Goal: Task Accomplishment & Management: Manage account settings

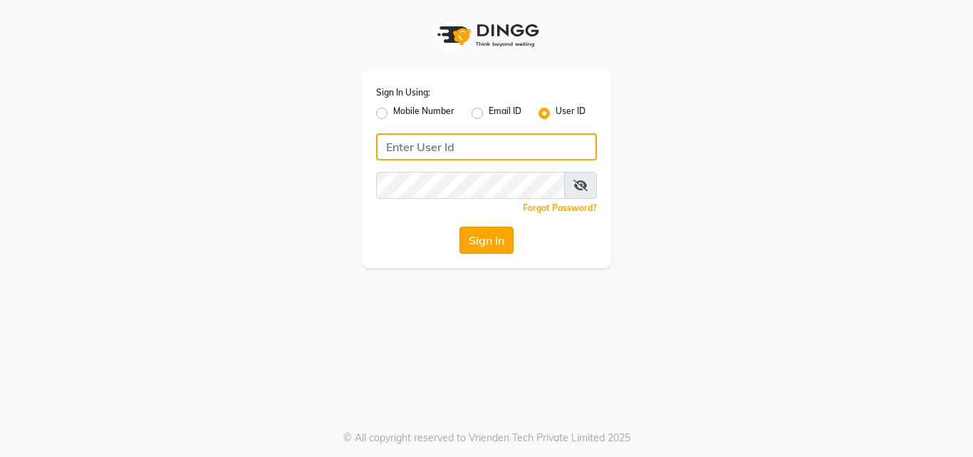
type input "arjun"
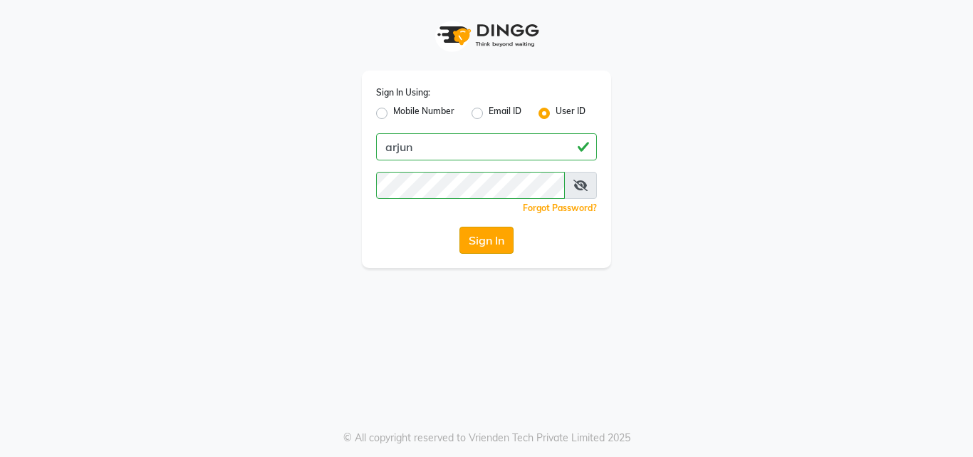
click at [486, 239] on button "Sign In" at bounding box center [487, 240] width 54 height 27
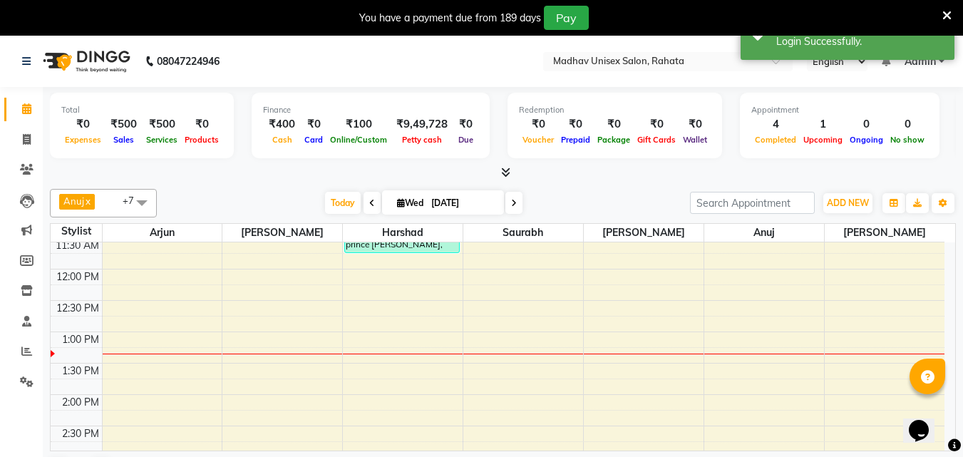
scroll to position [348, 0]
click at [715, 300] on div "6:00 AM 6:30 AM 7:00 AM 7:30 AM 8:00 AM 8:30 AM 9:00 AM 9:30 AM 10:00 AM 10:30 …" at bounding box center [498, 426] width 894 height 1065
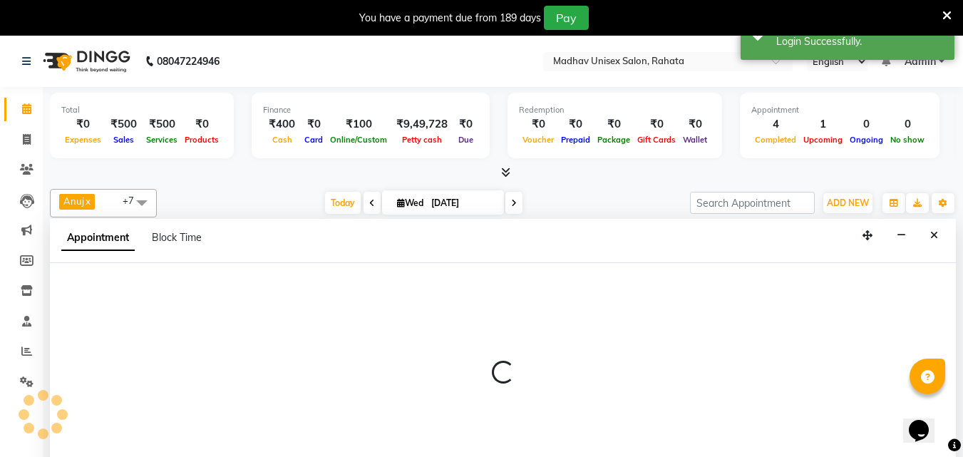
scroll to position [36, 0]
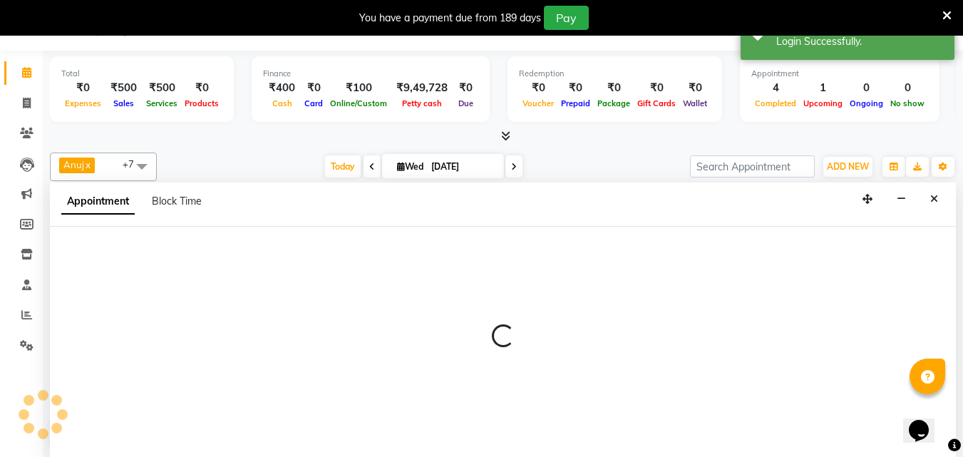
select select "60298"
select select "735"
select select "tentative"
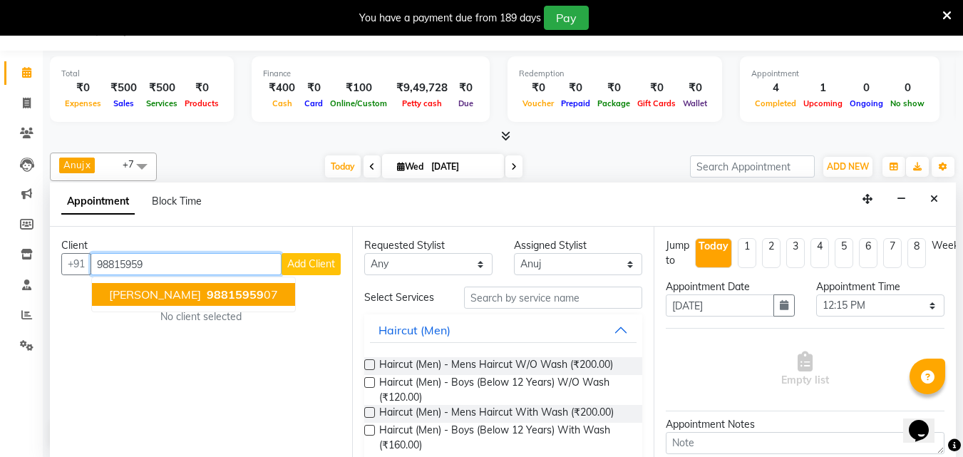
click at [284, 287] on button "[PERSON_NAME] 98815959 07" at bounding box center [193, 294] width 203 height 23
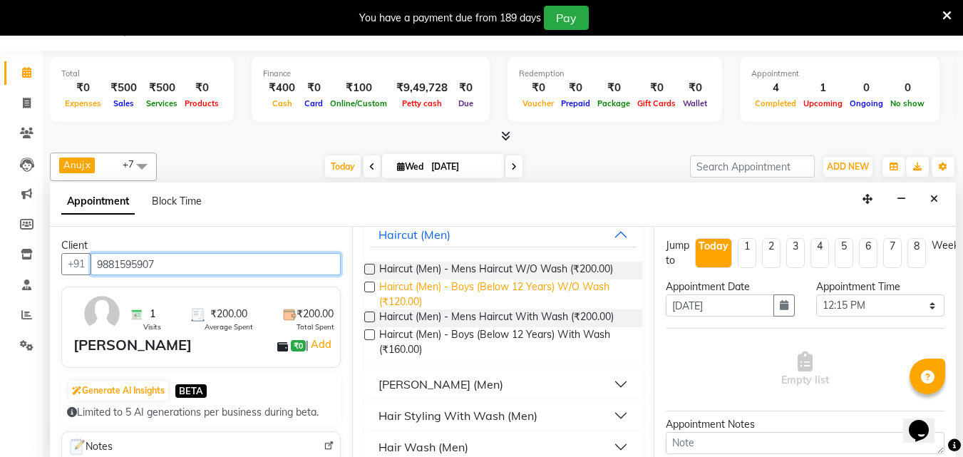
scroll to position [119, 0]
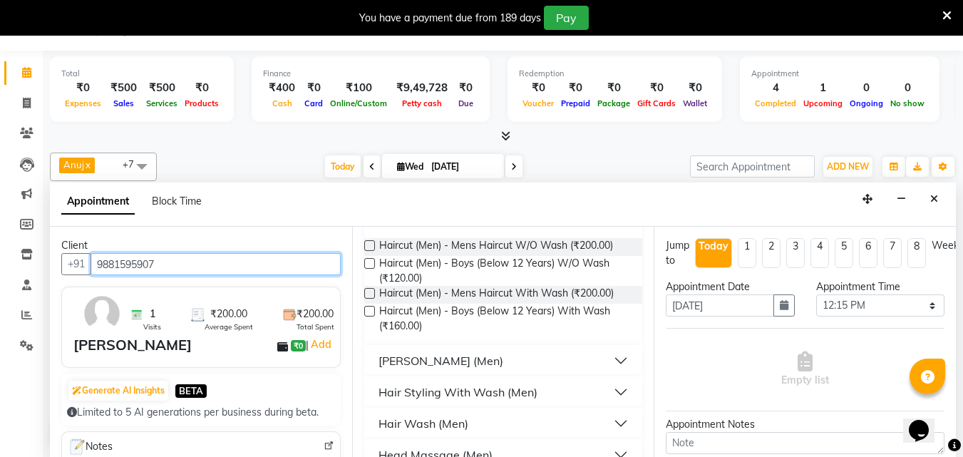
type input "9881595907"
click at [475, 344] on div "Haircut (Men) - Mens Haircut W/O Wash (₹200.00) Haircut (Men) - Boys (Below 12 …" at bounding box center [503, 286] width 279 height 118
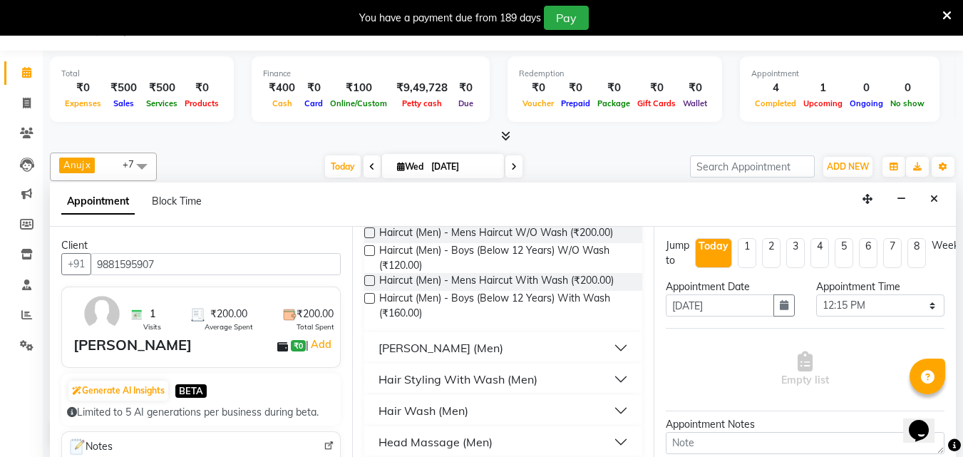
scroll to position [133, 0]
click at [475, 344] on button "[PERSON_NAME] (Men)" at bounding box center [503, 347] width 267 height 26
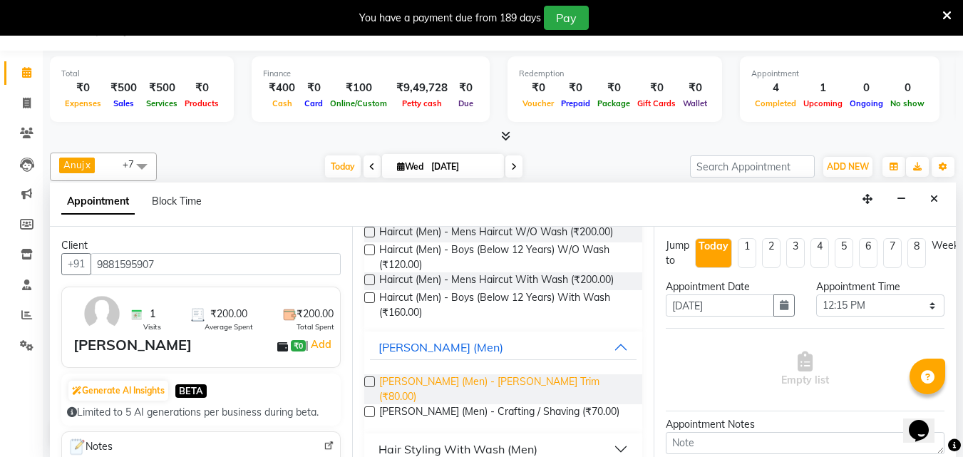
click at [460, 383] on span "[PERSON_NAME] (Men) - [PERSON_NAME] Trim (₹80.00)" at bounding box center [505, 389] width 252 height 30
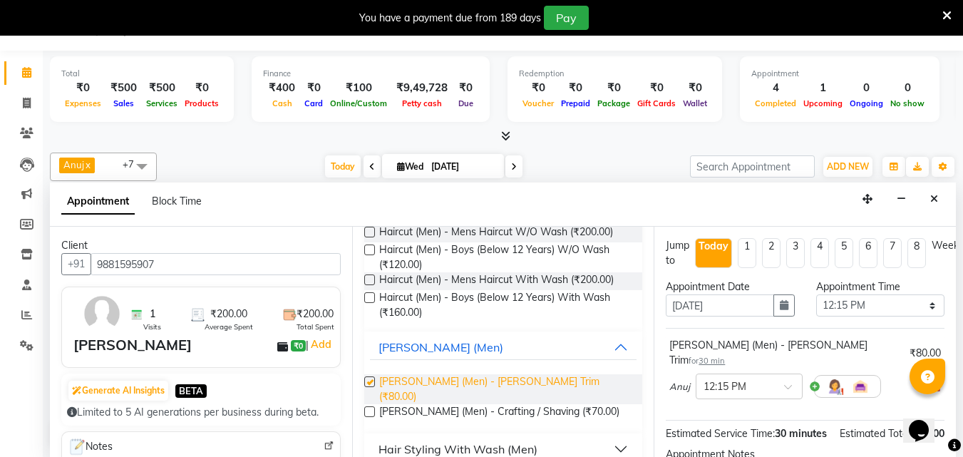
checkbox input "false"
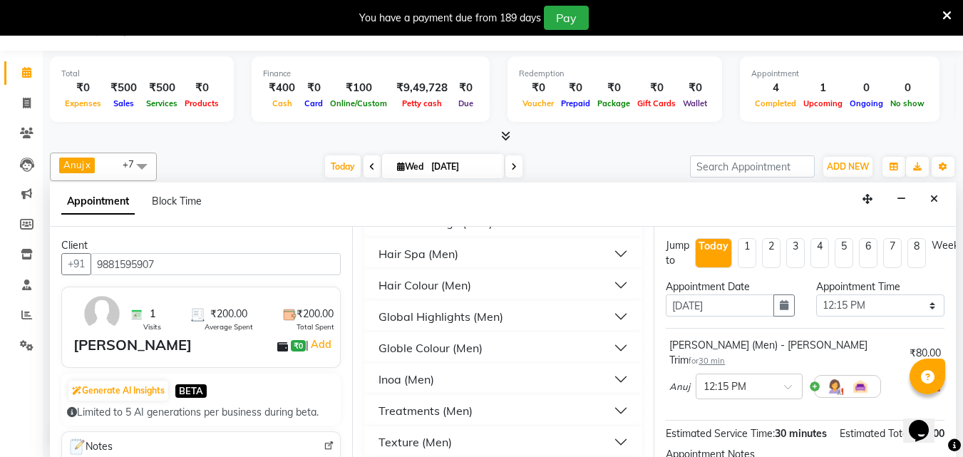
scroll to position [423, 0]
click at [430, 334] on button "Globle Colour (Men)" at bounding box center [503, 347] width 267 height 26
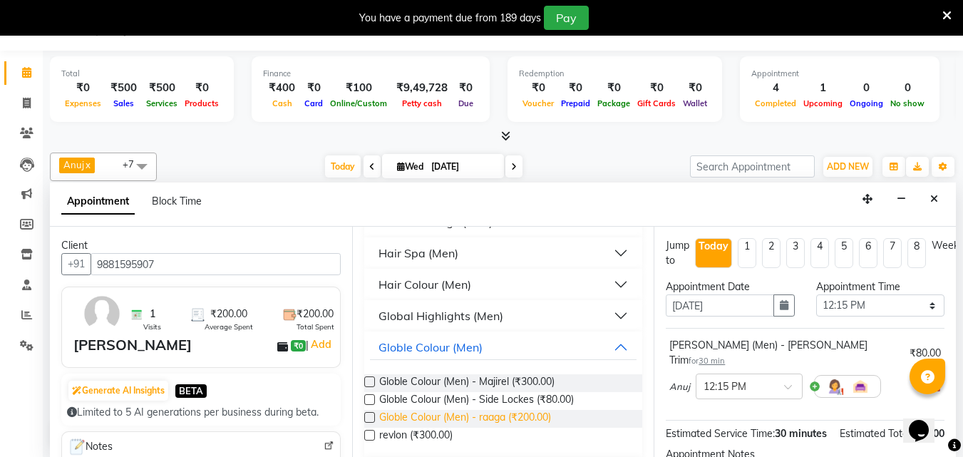
click at [526, 410] on span "Globle Colour (Men) - raaga (₹200.00)" at bounding box center [465, 419] width 172 height 18
checkbox input "false"
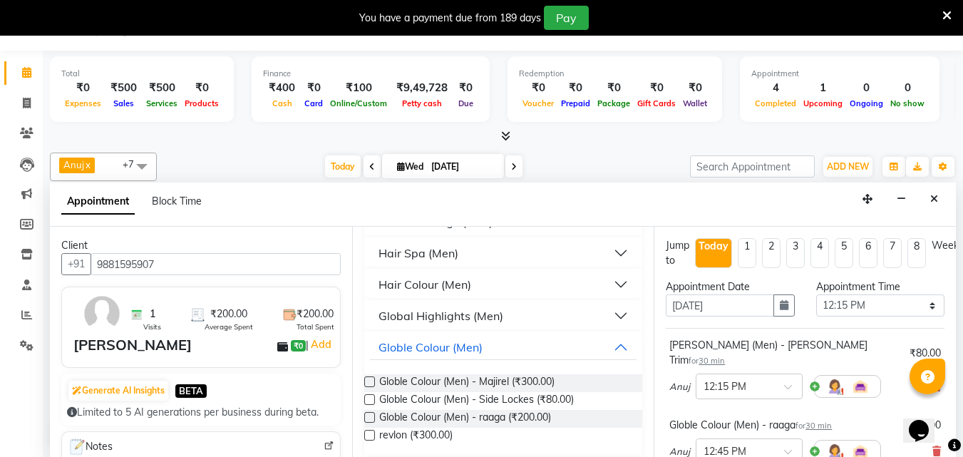
scroll to position [220, 0]
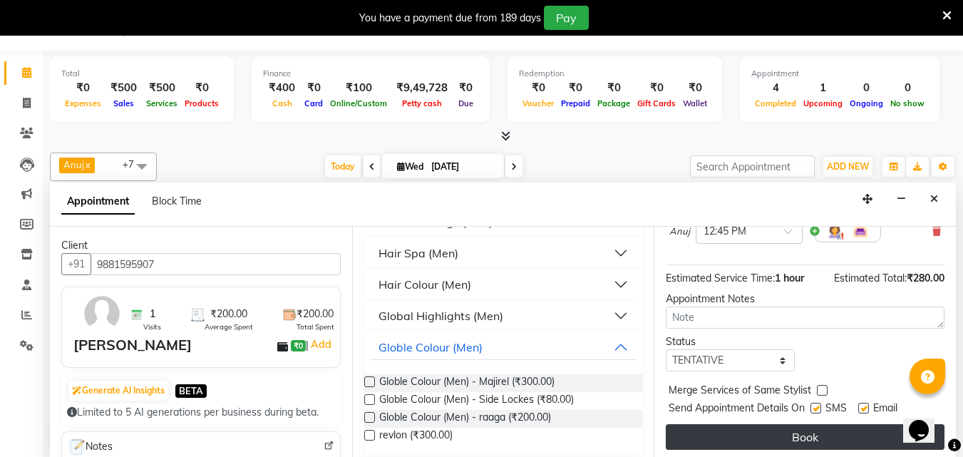
click at [765, 435] on button "Book" at bounding box center [805, 437] width 279 height 26
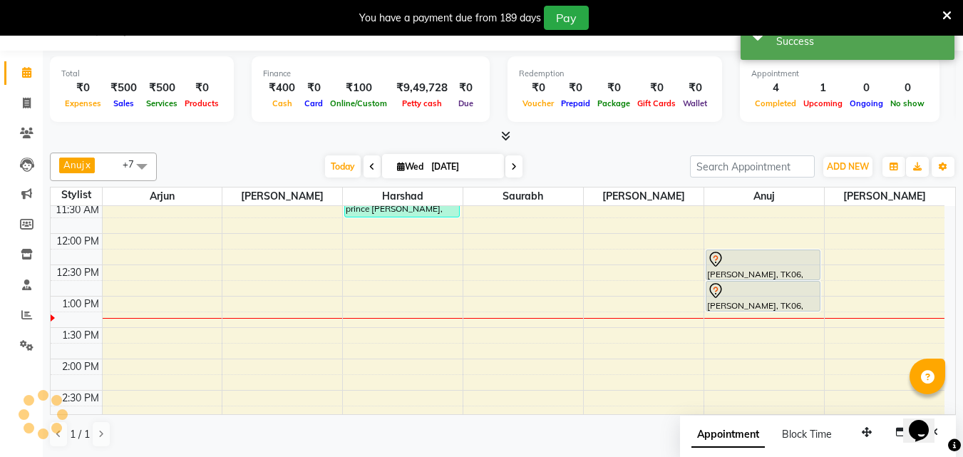
scroll to position [0, 0]
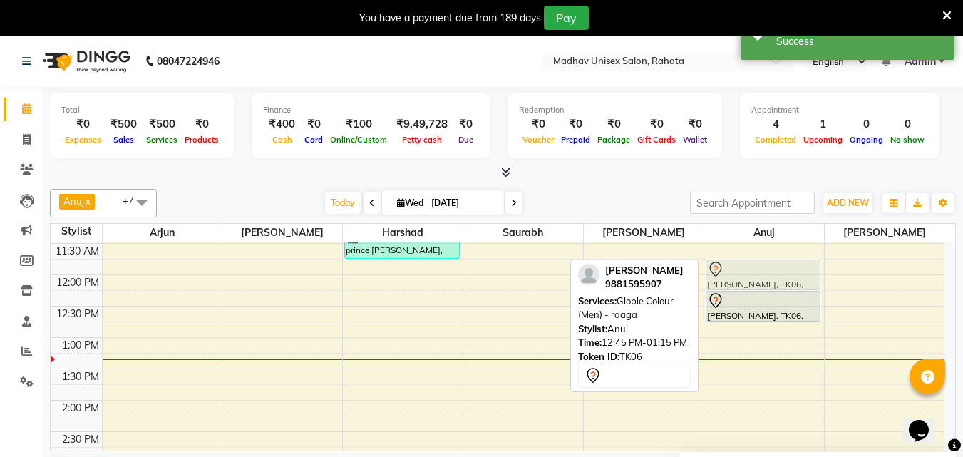
drag, startPoint x: 762, startPoint y: 326, endPoint x: 757, endPoint y: 269, distance: 56.5
click at [757, 269] on div "Arjun, TK02, 10:45 AM-11:15 AM, [PERSON_NAME] (Men) - Crafting / Shaving [PERSO…" at bounding box center [764, 431] width 120 height 1065
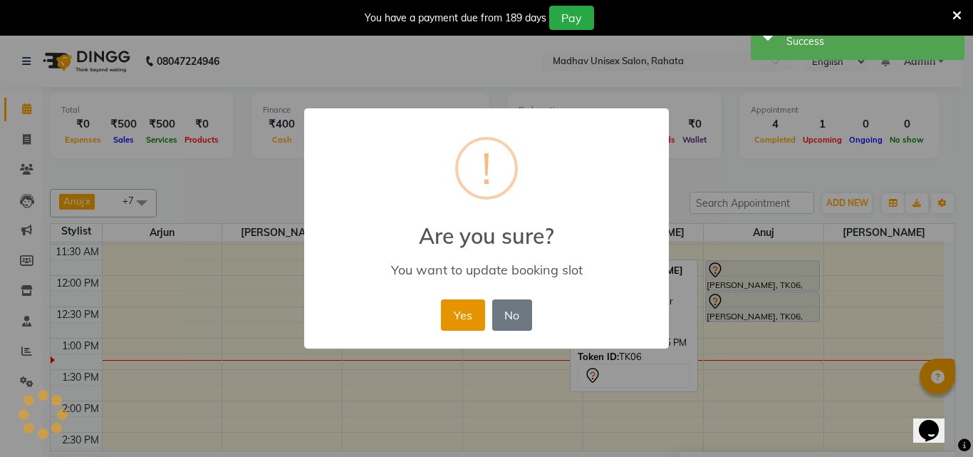
click at [470, 310] on button "Yes" at bounding box center [462, 314] width 43 height 31
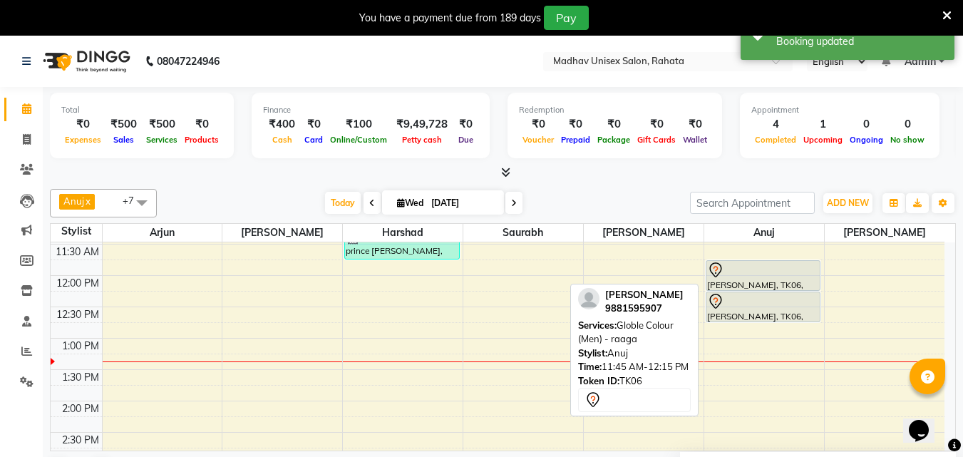
click at [753, 284] on div "[PERSON_NAME], TK06, 11:45 AM-12:15 PM, Globle Colour (Men) - raaga" at bounding box center [763, 275] width 114 height 29
click at [753, 285] on div "[PERSON_NAME], TK06, 11:45 AM-12:15 PM, Globle Colour (Men) - raaga" at bounding box center [763, 275] width 114 height 29
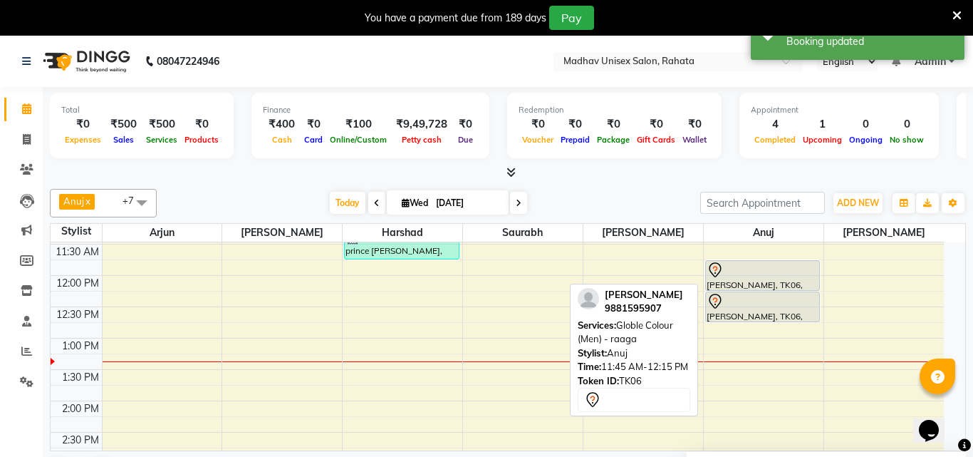
select select "7"
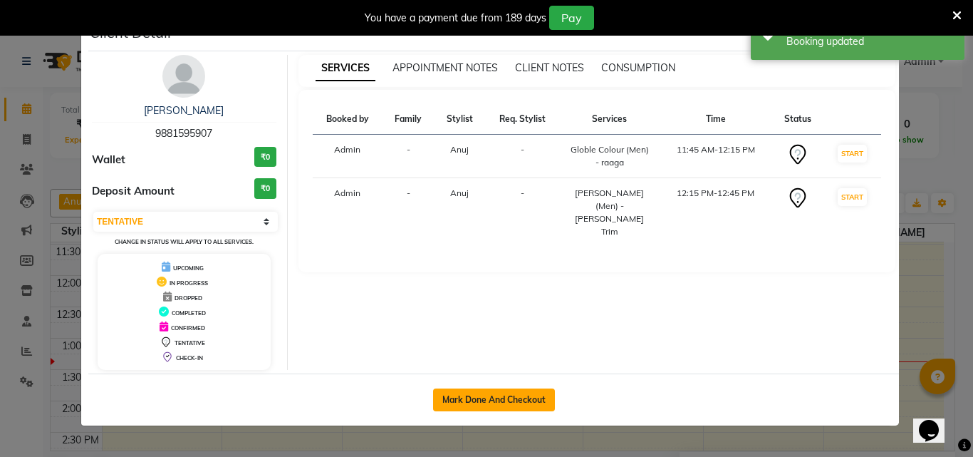
click at [526, 406] on button "Mark Done And Checkout" at bounding box center [494, 399] width 122 height 23
select select "service"
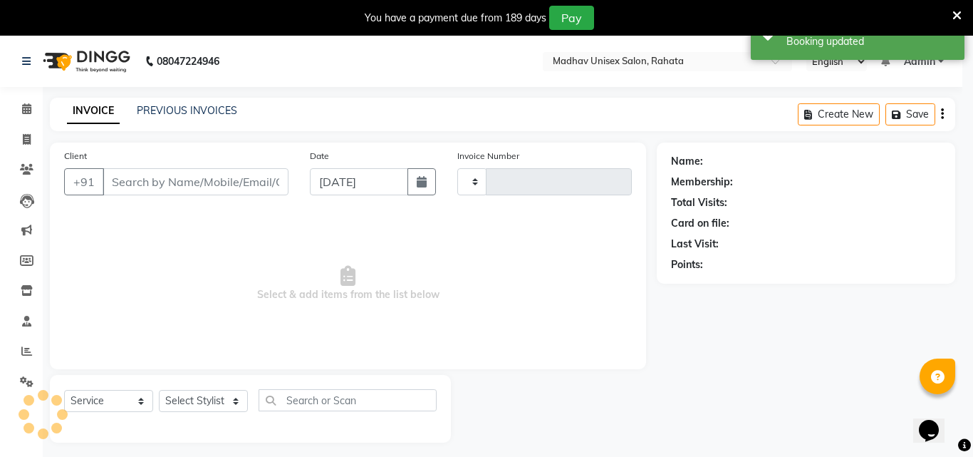
type input "2765"
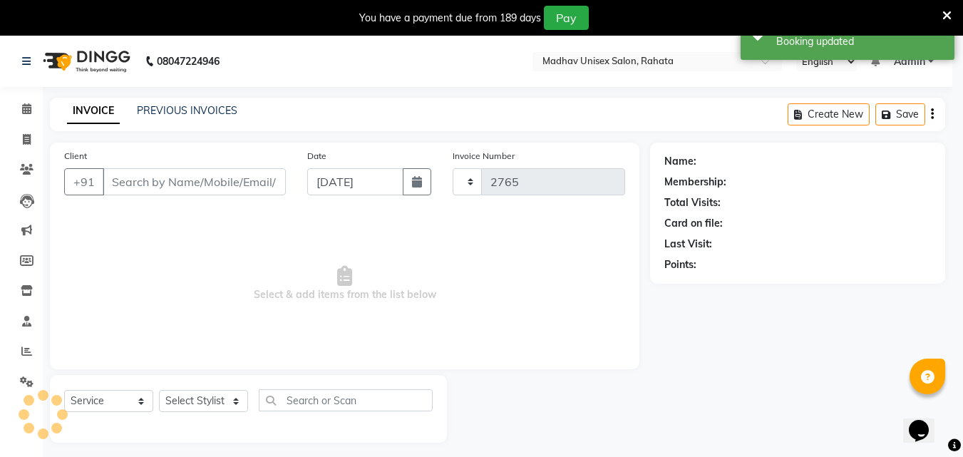
select select "870"
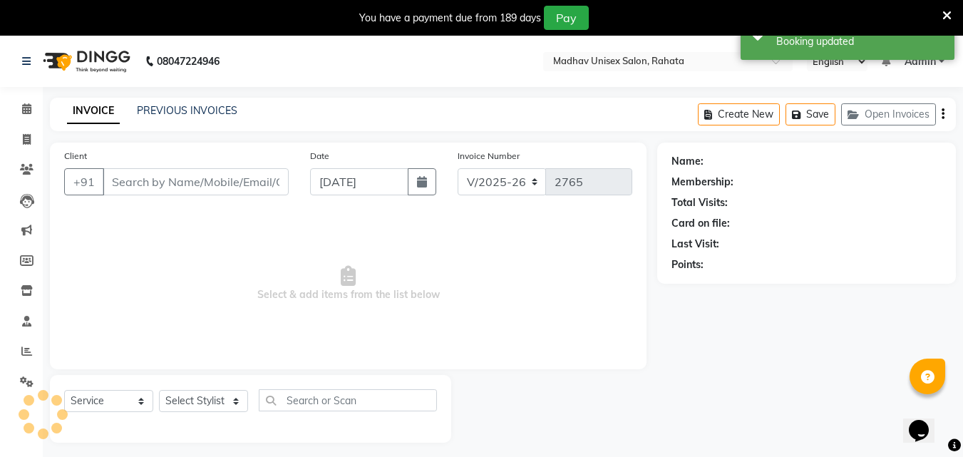
type input "9881595907"
select select "60298"
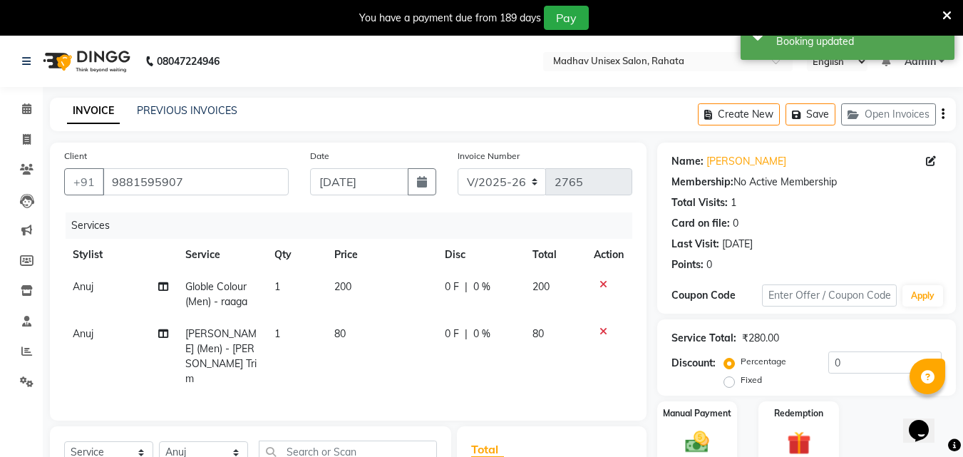
click at [346, 288] on span "200" at bounding box center [342, 286] width 17 height 13
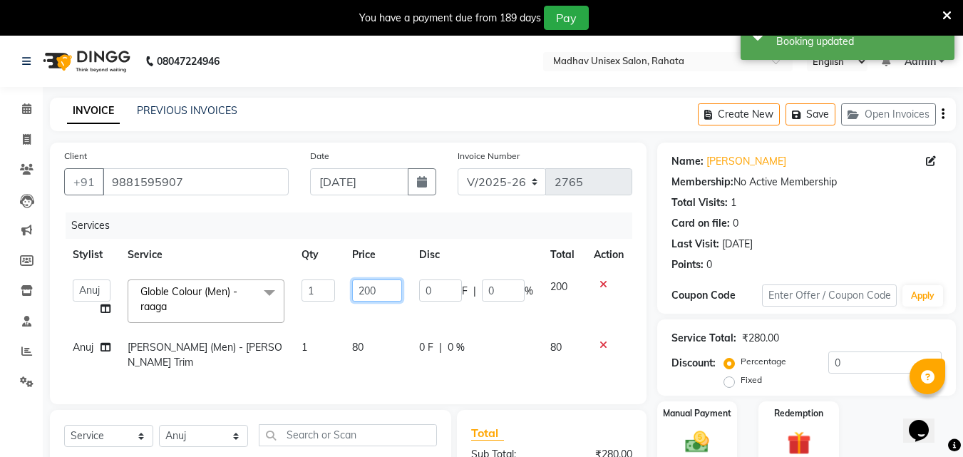
click at [365, 285] on input "200" at bounding box center [376, 290] width 49 height 22
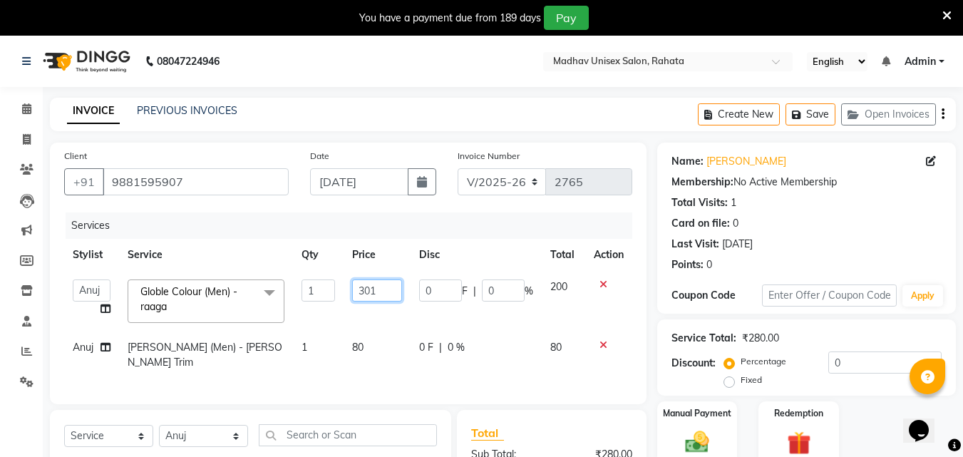
type input "300"
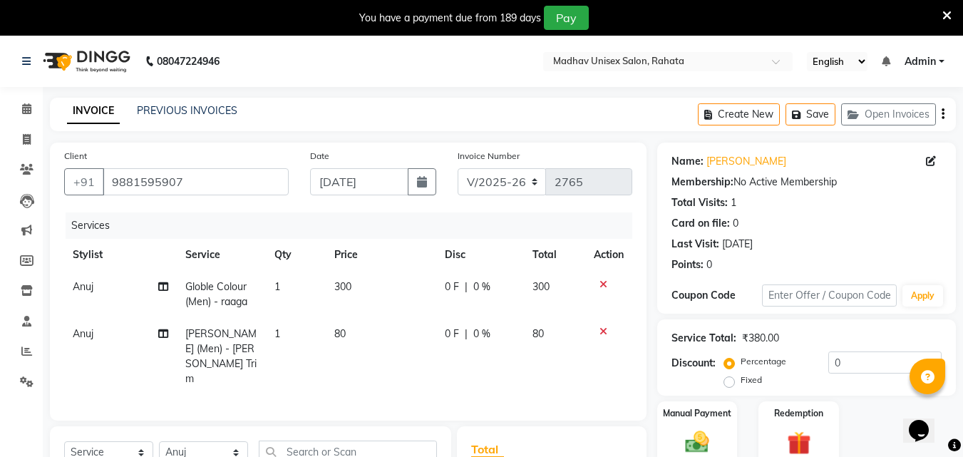
click at [358, 344] on td "80" at bounding box center [381, 356] width 110 height 77
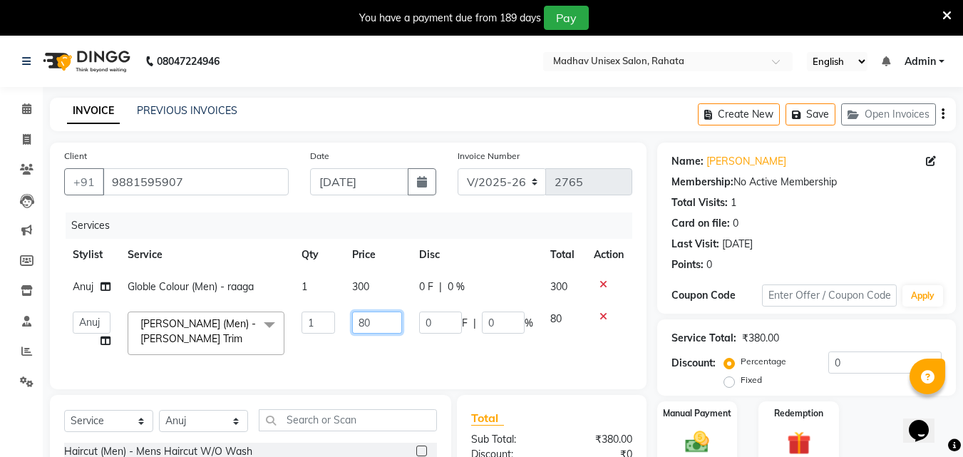
click at [377, 327] on input "80" at bounding box center [376, 322] width 49 height 22
type input "100"
click at [663, 437] on div "Manual Payment" at bounding box center [697, 434] width 83 height 68
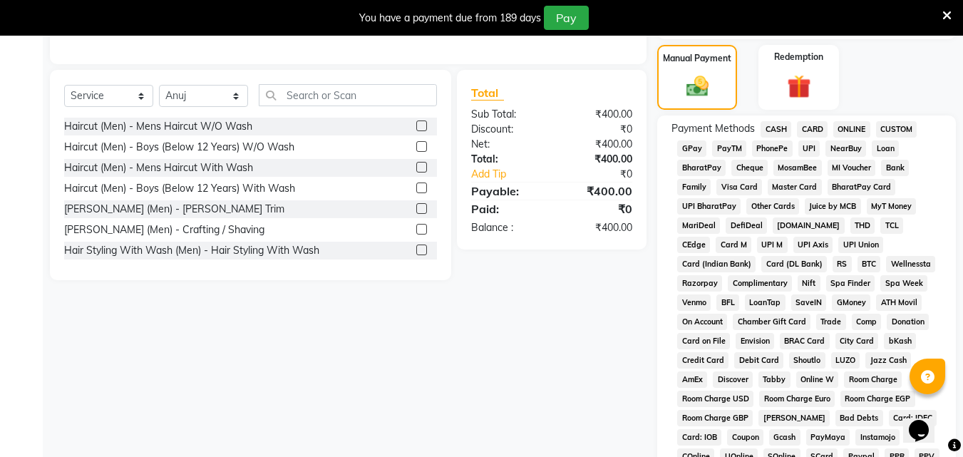
scroll to position [392, 0]
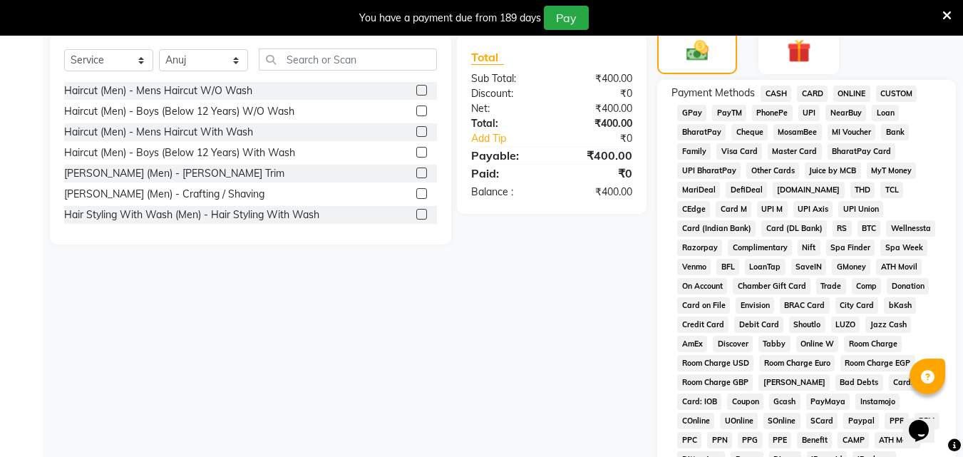
click at [777, 96] on span "CASH" at bounding box center [775, 94] width 31 height 16
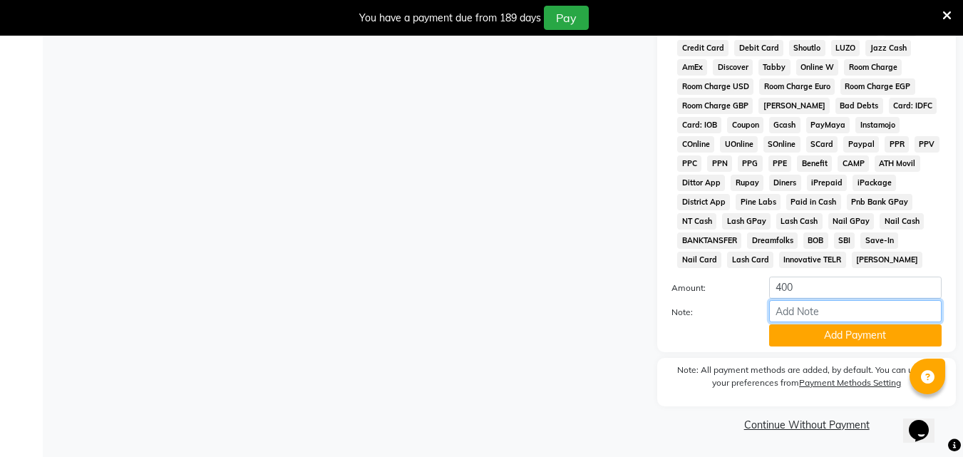
click at [799, 318] on input "Note:" at bounding box center [855, 311] width 172 height 22
click at [800, 333] on button "Add Payment" at bounding box center [855, 335] width 172 height 22
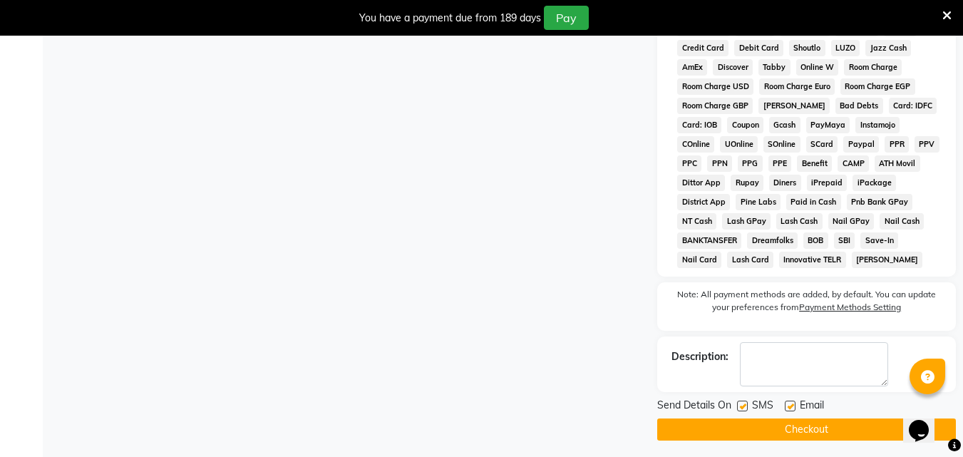
click at [823, 438] on button "Checkout" at bounding box center [806, 429] width 299 height 22
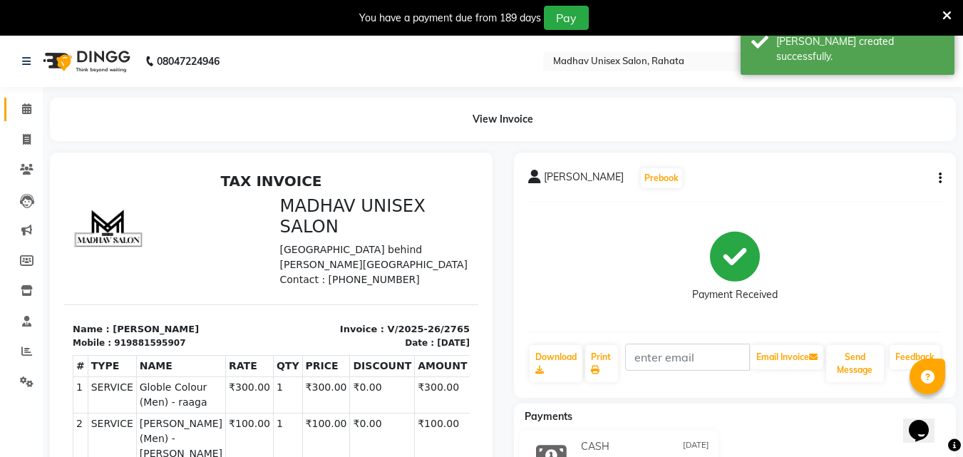
click at [21, 120] on link "Calendar" at bounding box center [21, 110] width 34 height 24
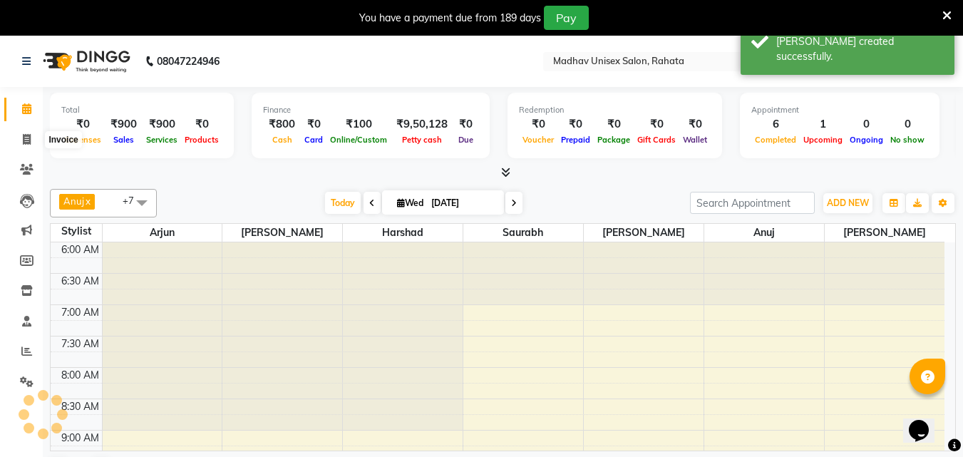
scroll to position [440, 0]
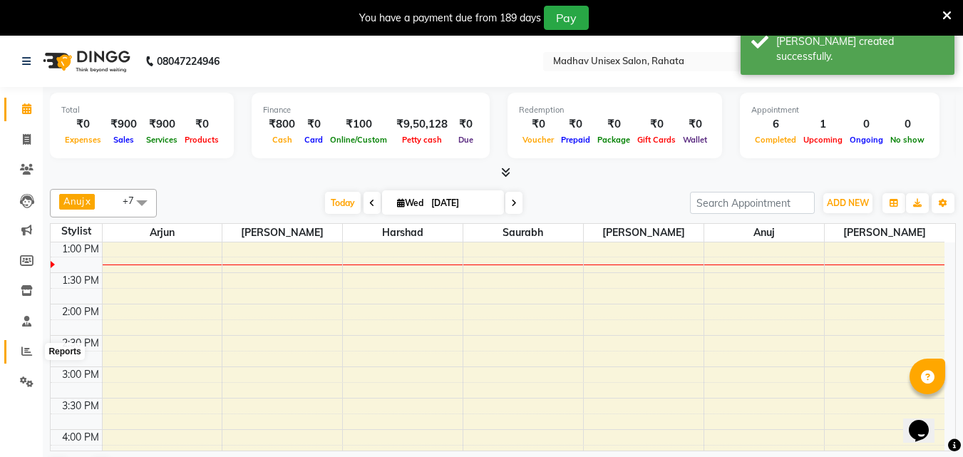
click at [26, 353] on icon at bounding box center [26, 351] width 11 height 11
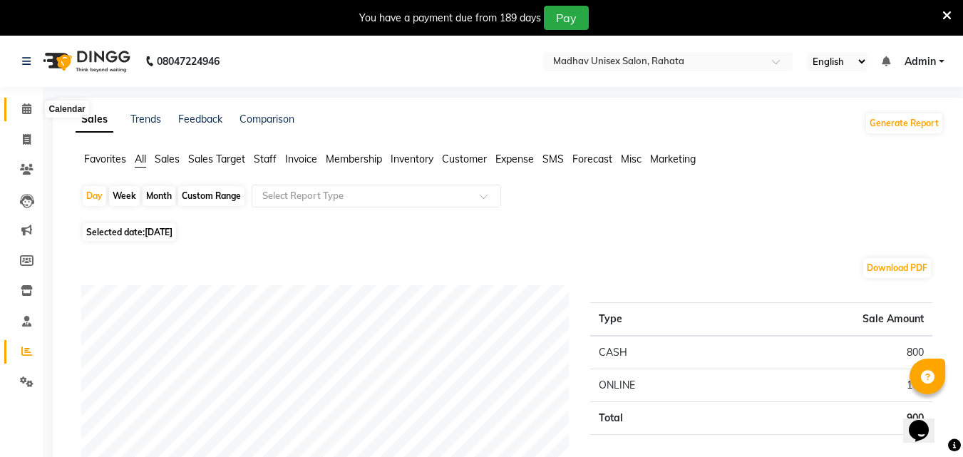
click at [23, 112] on icon at bounding box center [26, 108] width 9 height 11
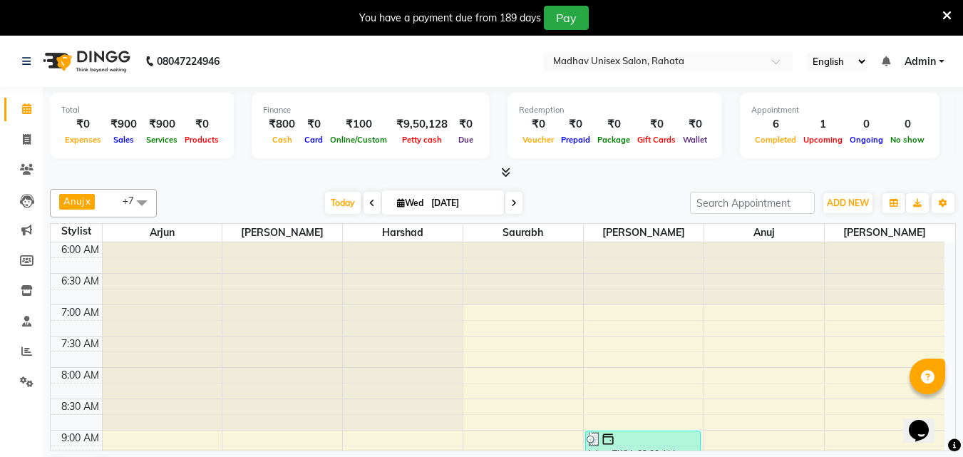
click at [348, 247] on div at bounding box center [403, 336] width 120 height 188
